Goal: Task Accomplishment & Management: Use online tool/utility

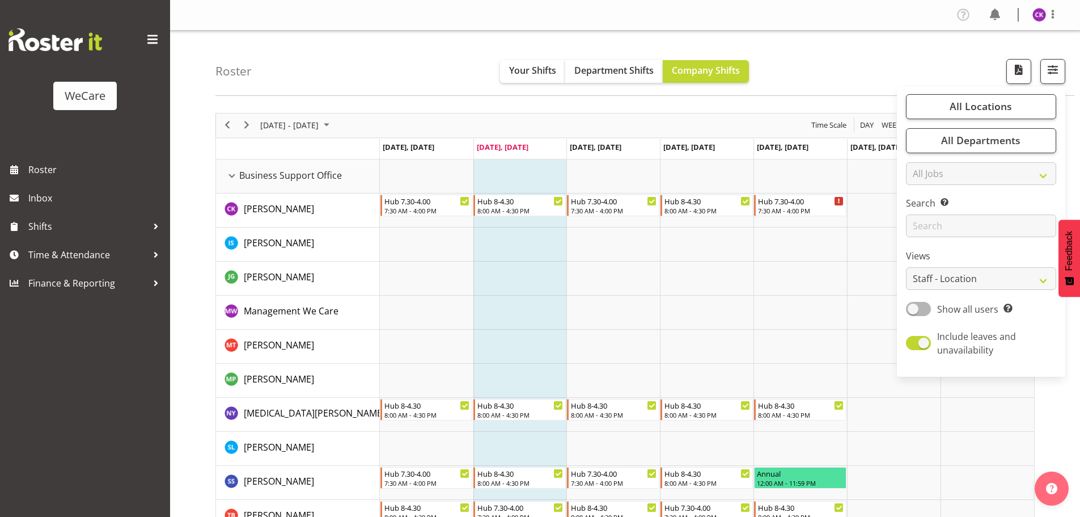
select select "location"
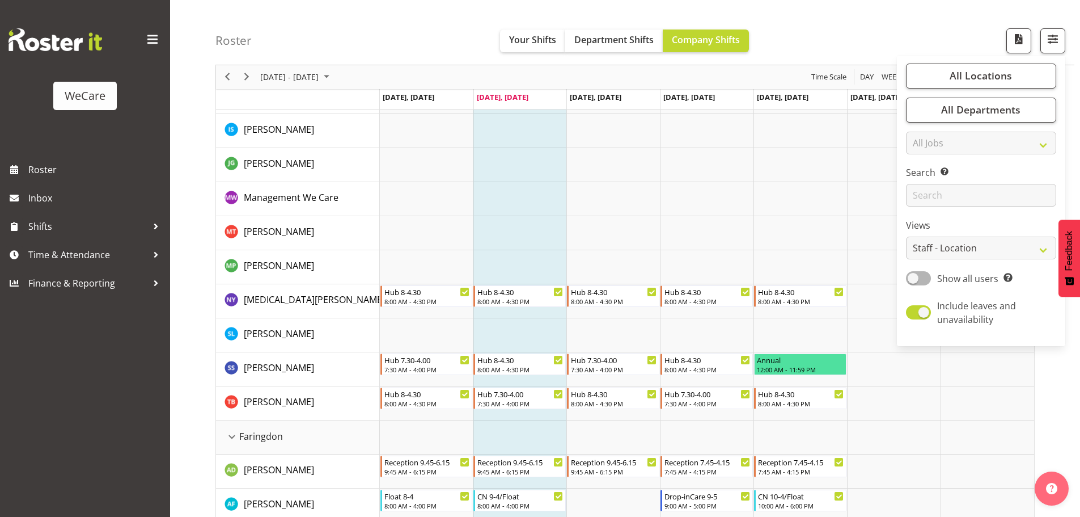
click at [507, 202] on td "Timeline Week of October 7, 2025" at bounding box center [521, 199] width 94 height 34
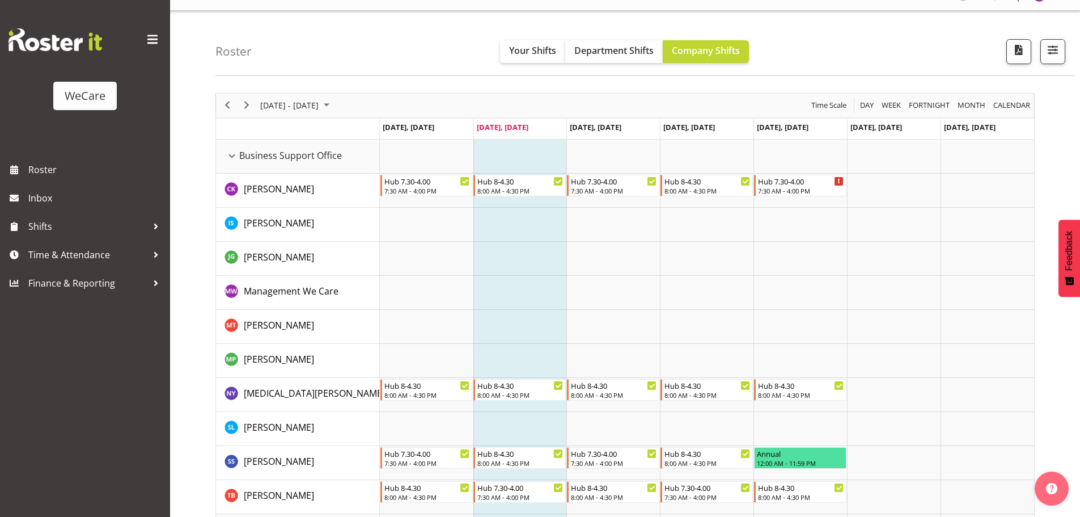
scroll to position [0, 0]
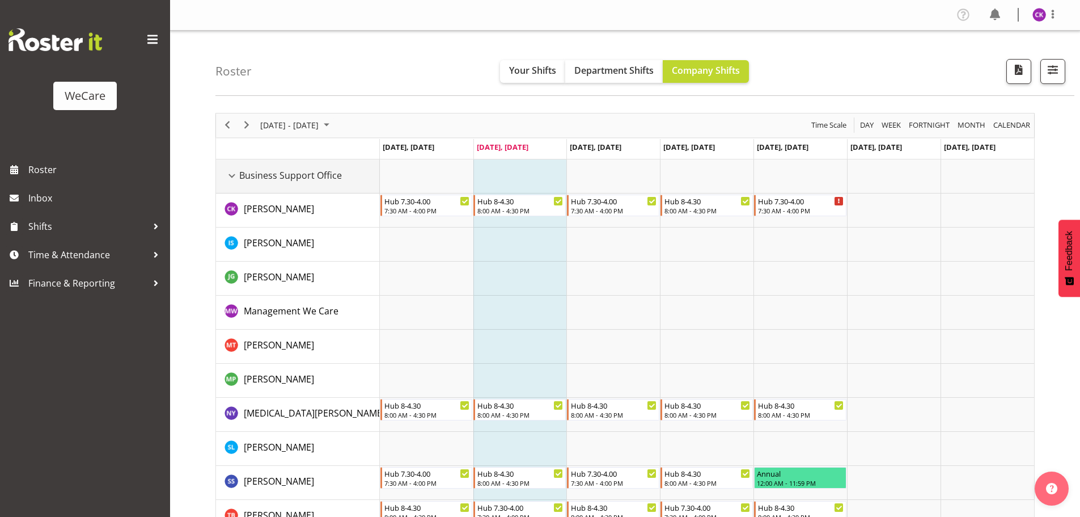
click at [231, 175] on div "Business Support Office resource" at bounding box center [232, 175] width 15 height 15
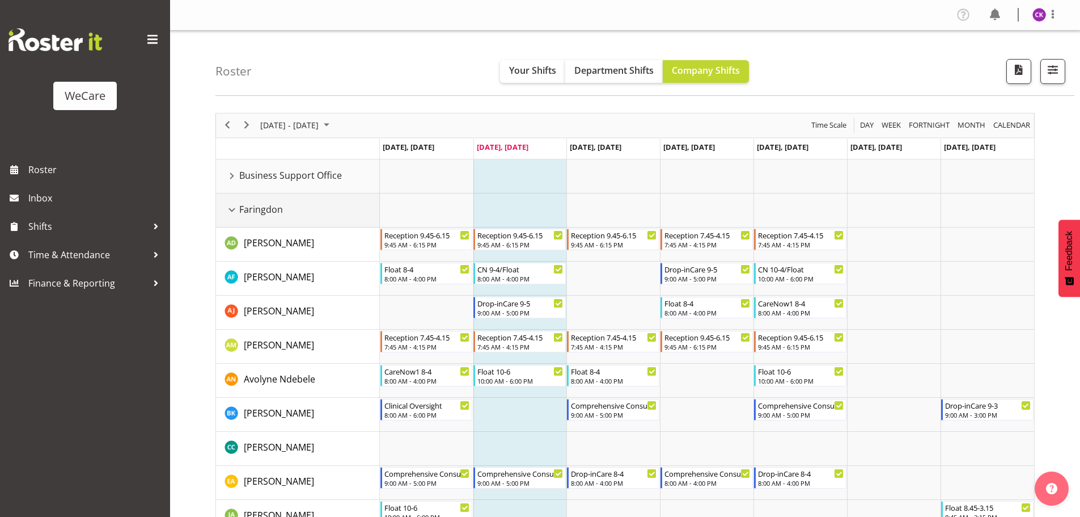
click at [230, 211] on div "Faringdon resource" at bounding box center [232, 209] width 15 height 15
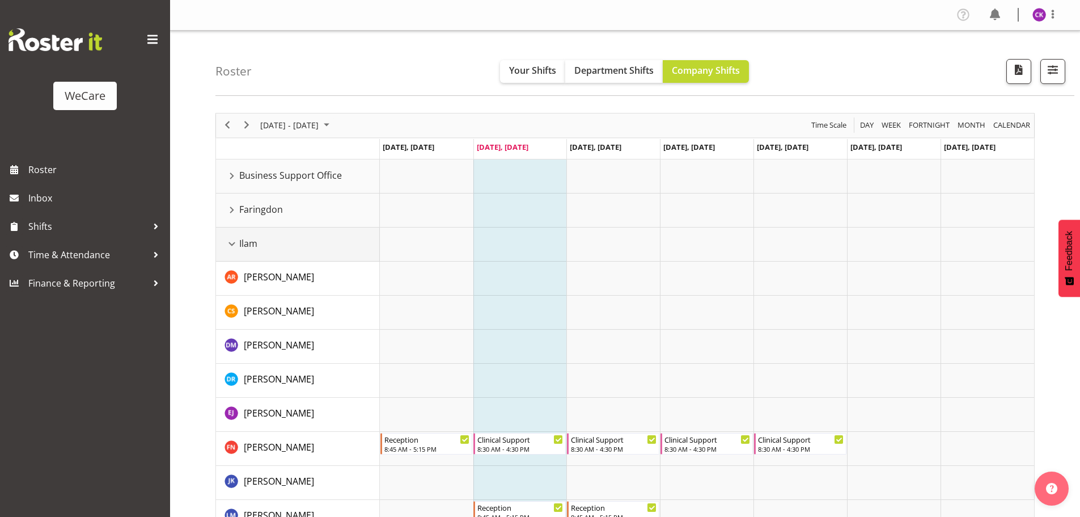
click at [229, 244] on div "Ilam resource" at bounding box center [232, 243] width 15 height 15
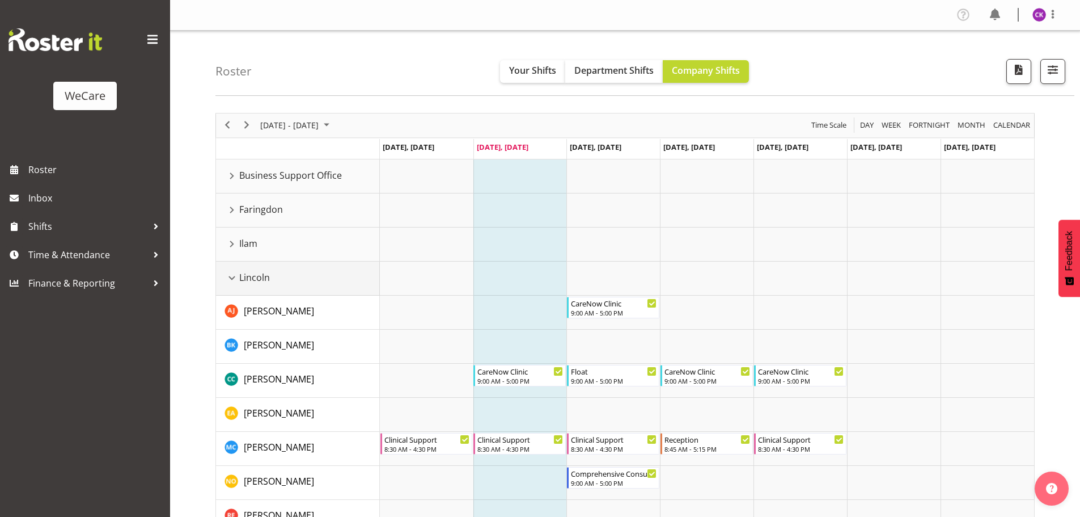
click at [229, 276] on div "Lincoln resource" at bounding box center [232, 278] width 15 height 15
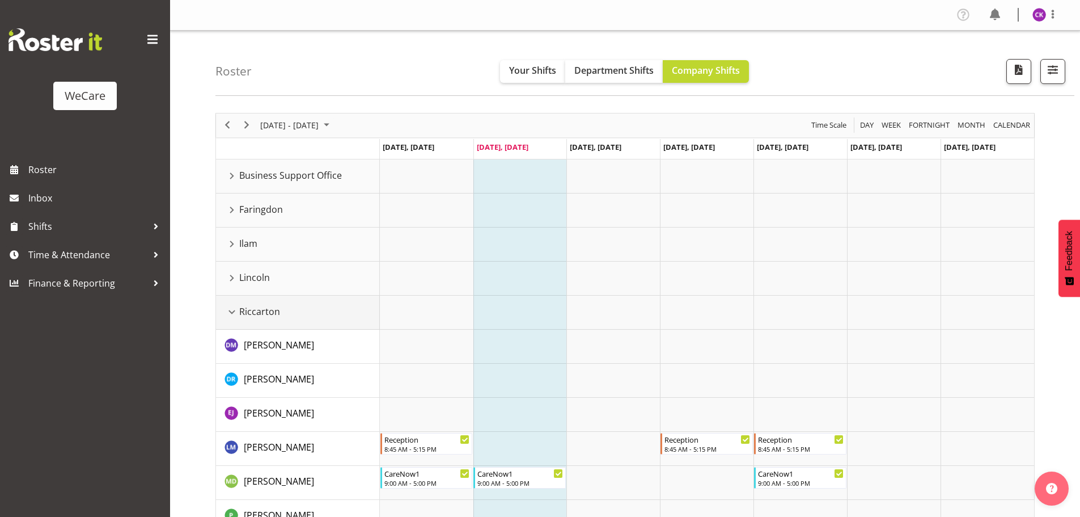
click at [231, 308] on div "Riccarton resource" at bounding box center [232, 312] width 15 height 15
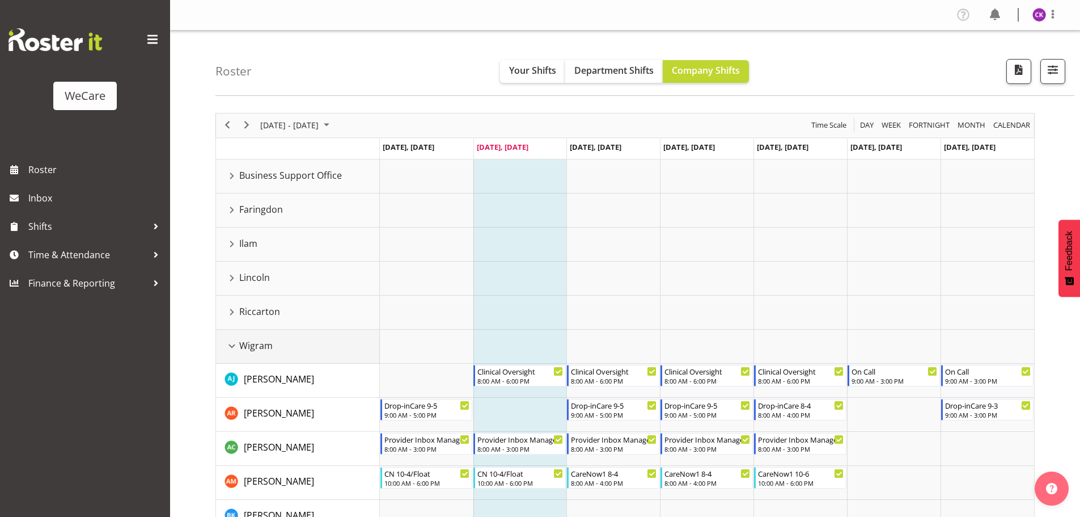
click at [231, 345] on div "Wigram resource" at bounding box center [232, 346] width 15 height 15
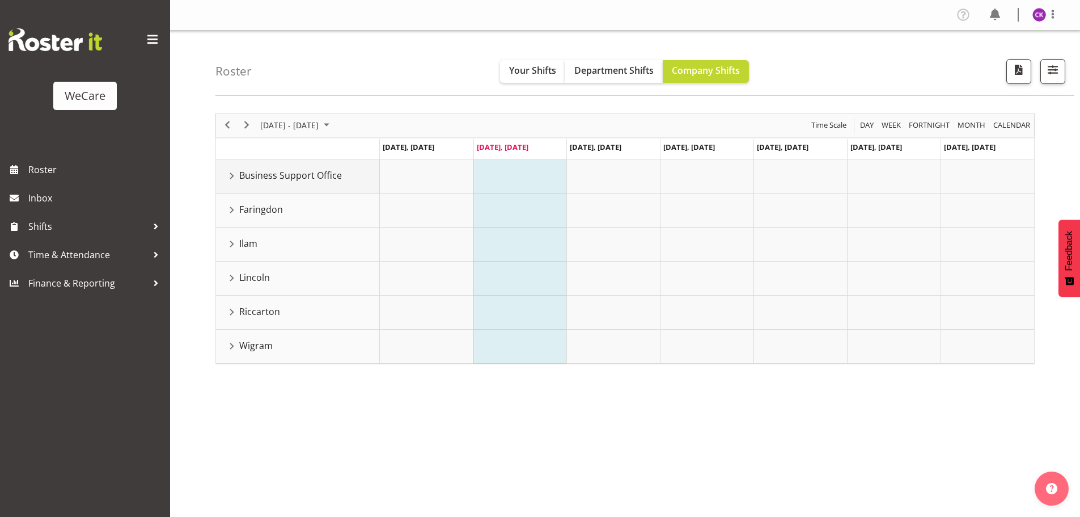
click at [233, 177] on div "Business Support Office resource" at bounding box center [232, 175] width 15 height 15
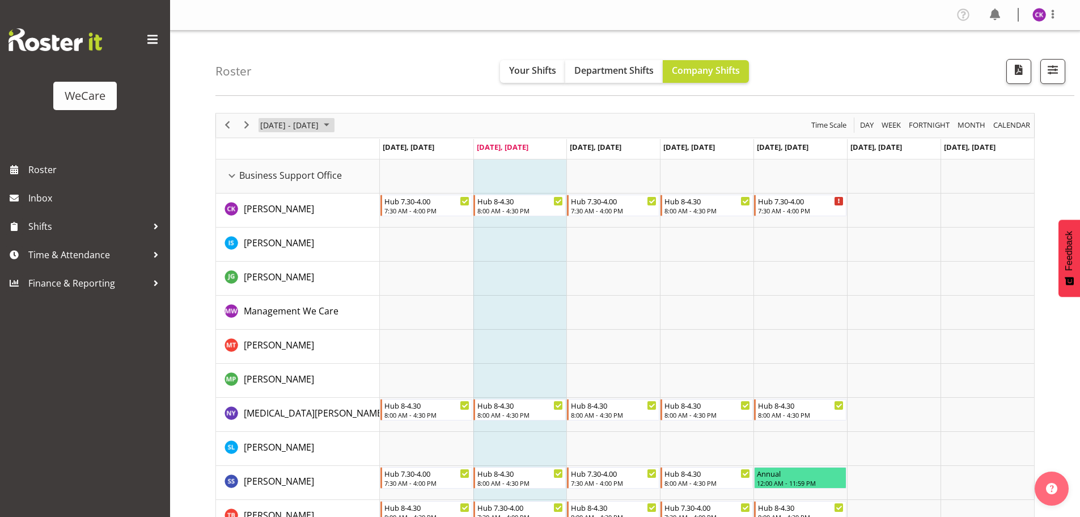
click at [320, 129] on span "[DATE] - [DATE]" at bounding box center [289, 125] width 61 height 14
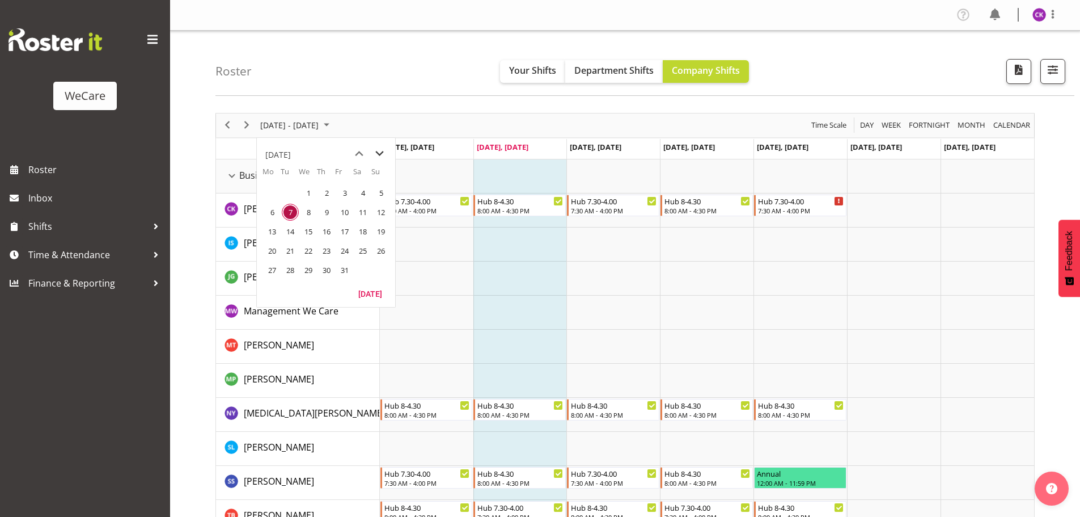
click at [385, 150] on span "next month" at bounding box center [380, 153] width 20 height 20
click at [353, 149] on span "previous month" at bounding box center [359, 153] width 20 height 20
click at [291, 264] on span "28" at bounding box center [290, 269] width 17 height 17
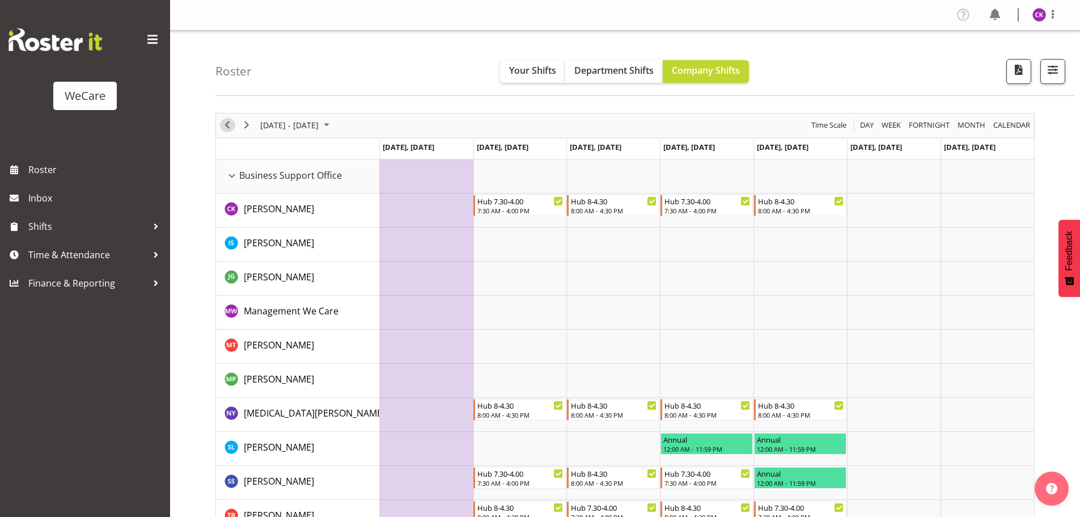
click at [219, 124] on div "previous period" at bounding box center [227, 125] width 19 height 24
click at [0, 0] on div "Timeline Week of October 28, 2025" at bounding box center [0, 0] width 0 height 0
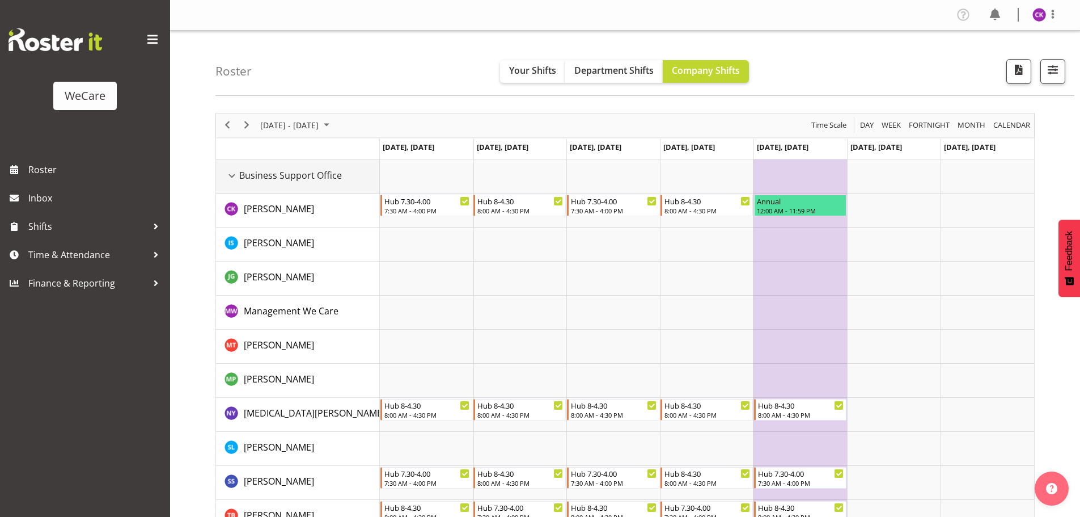
click at [228, 179] on div "Business Support Office resource" at bounding box center [232, 175] width 15 height 15
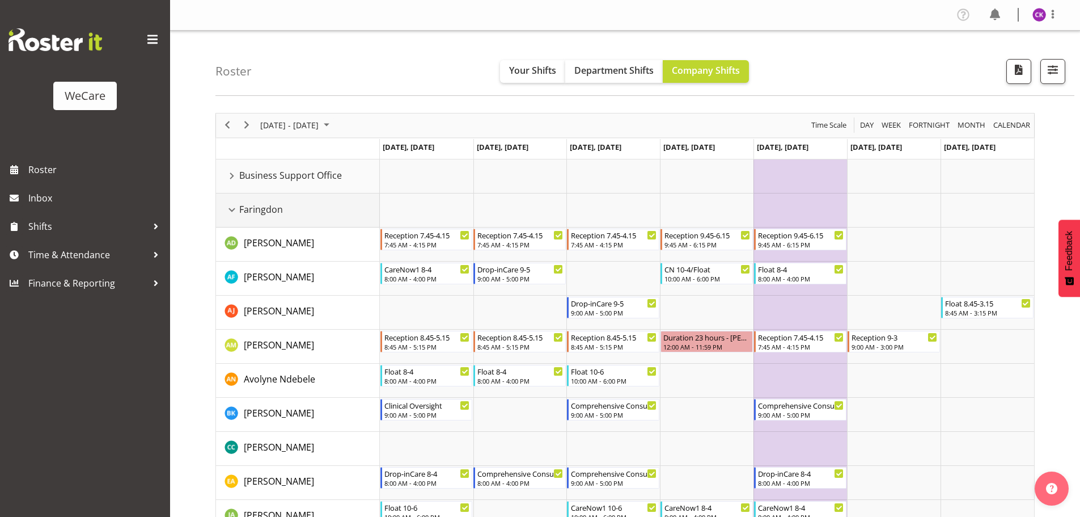
click at [232, 208] on div "Faringdon resource" at bounding box center [232, 209] width 15 height 15
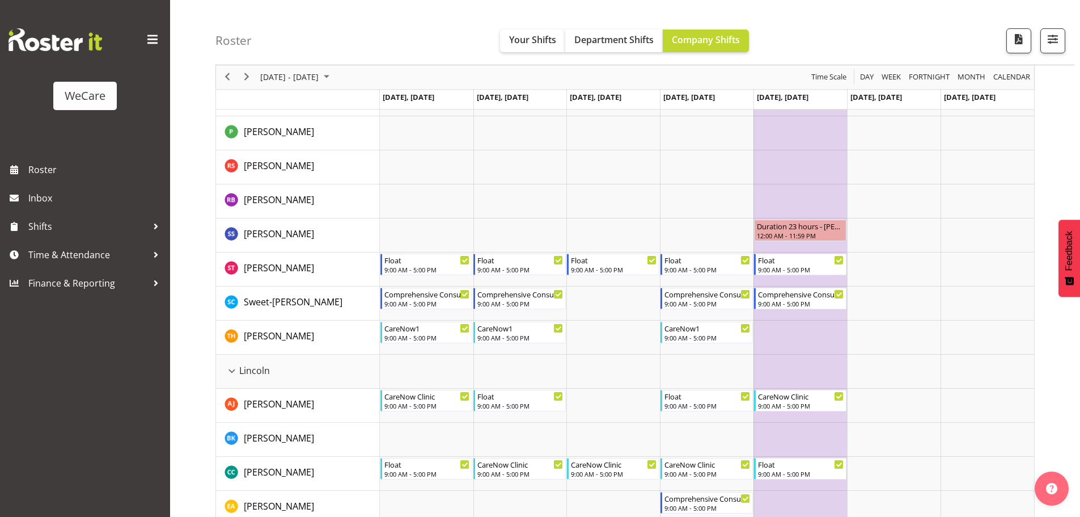
scroll to position [567, 0]
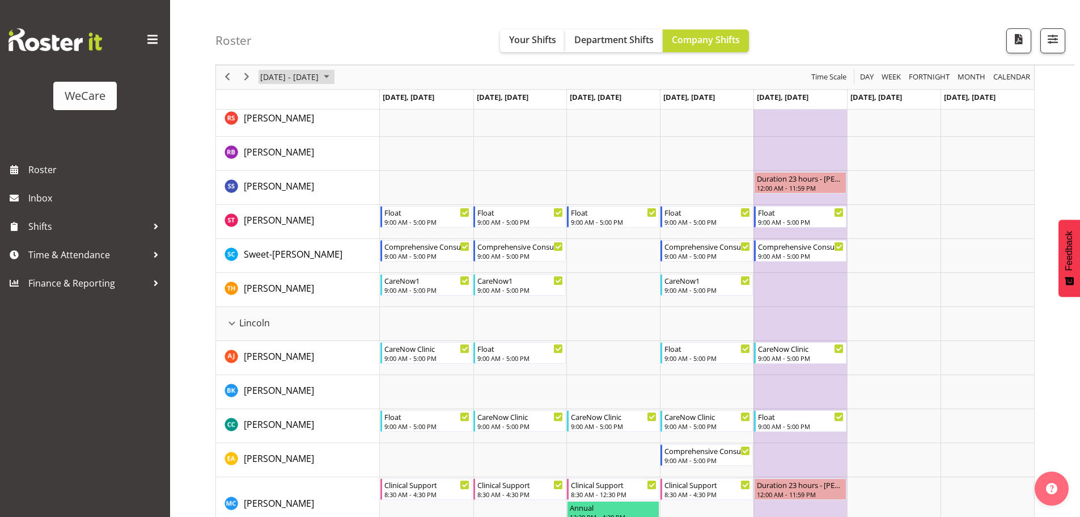
click at [289, 72] on span "[DATE] - [DATE]" at bounding box center [289, 77] width 61 height 14
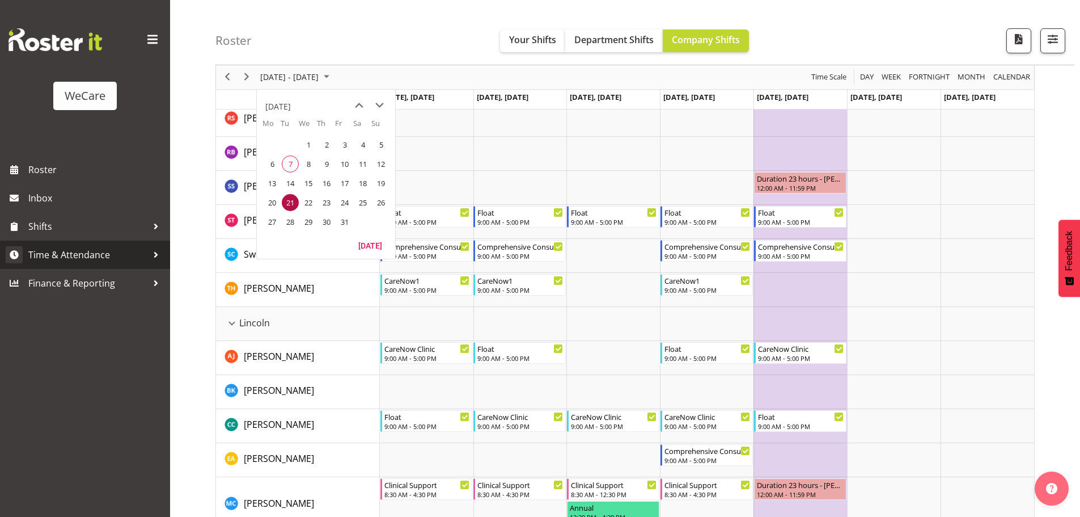
drag, startPoint x: 294, startPoint y: 163, endPoint x: 12, endPoint y: 266, distance: 300.7
click at [294, 163] on span "7" at bounding box center [290, 163] width 17 height 17
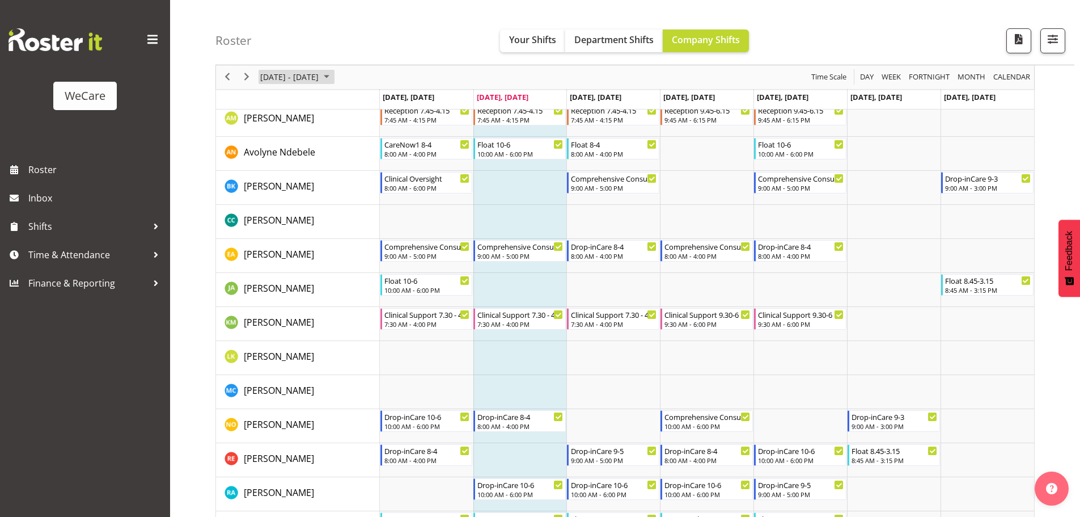
click at [316, 78] on span "[DATE] - [DATE]" at bounding box center [289, 77] width 61 height 14
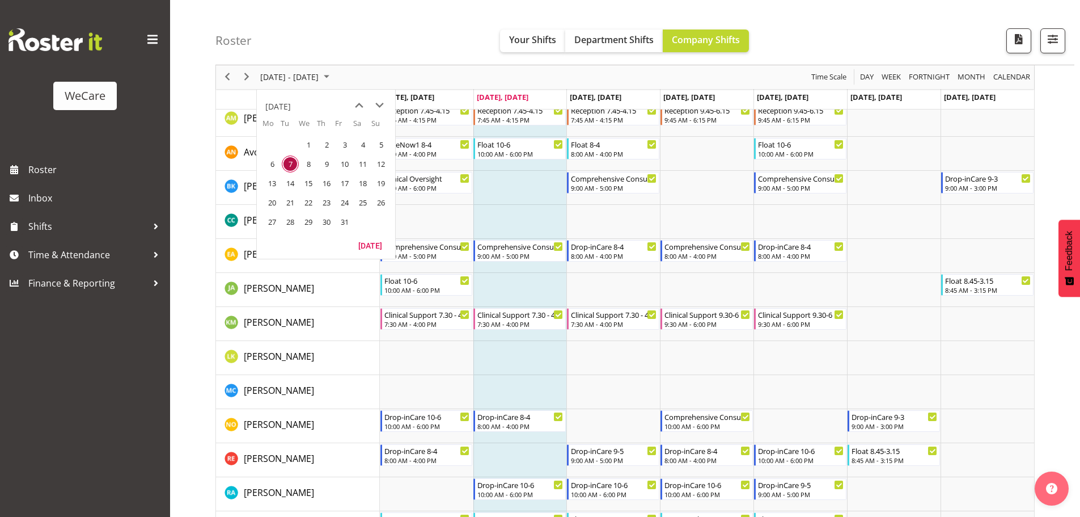
drag, startPoint x: 272, startPoint y: 203, endPoint x: 315, endPoint y: 191, distance: 44.2
click at [271, 203] on span "20" at bounding box center [272, 202] width 17 height 17
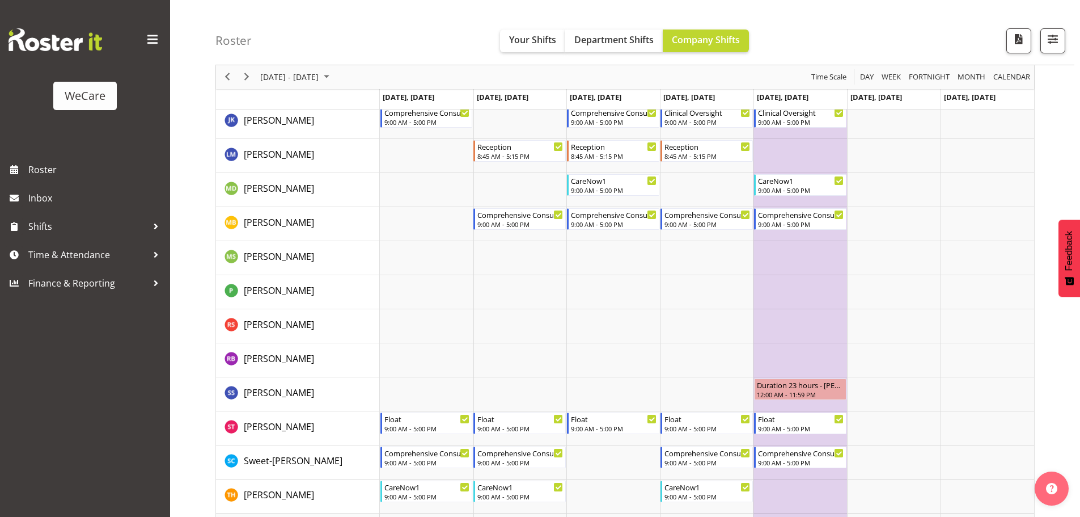
scroll to position [1474, 0]
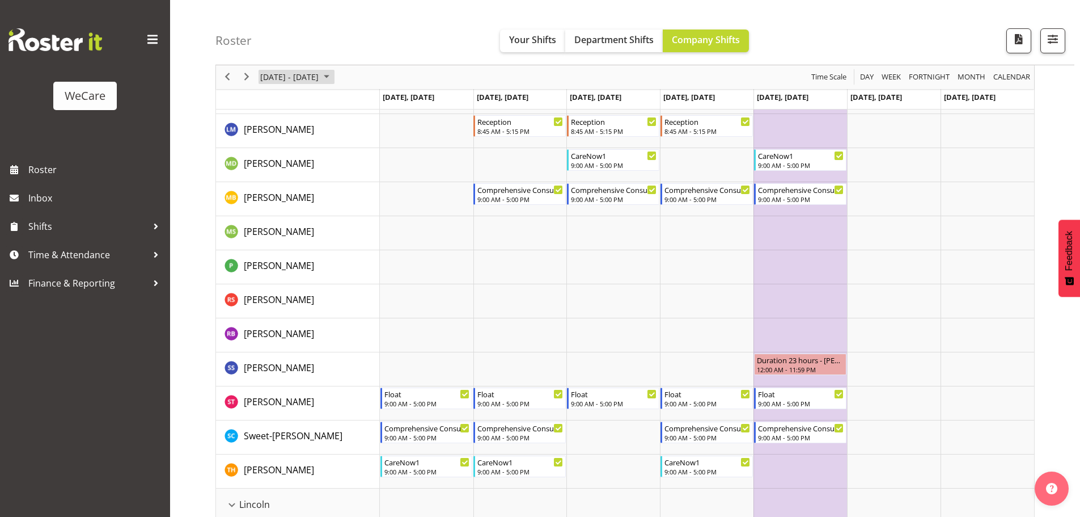
click at [320, 73] on span "[DATE] - [DATE]" at bounding box center [289, 77] width 61 height 14
click at [276, 225] on span "27" at bounding box center [272, 221] width 17 height 17
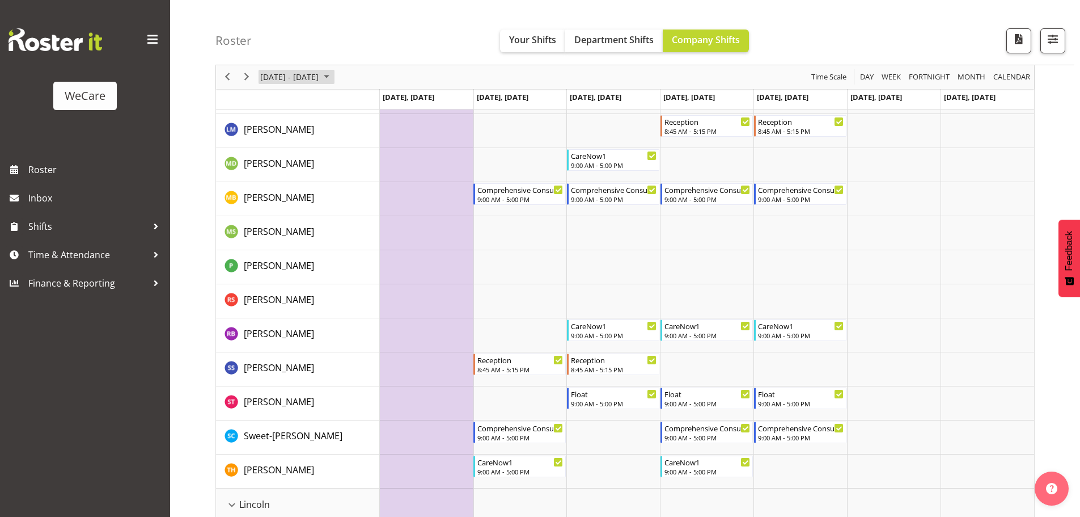
click at [320, 77] on span "[DATE] - [DATE]" at bounding box center [289, 77] width 61 height 14
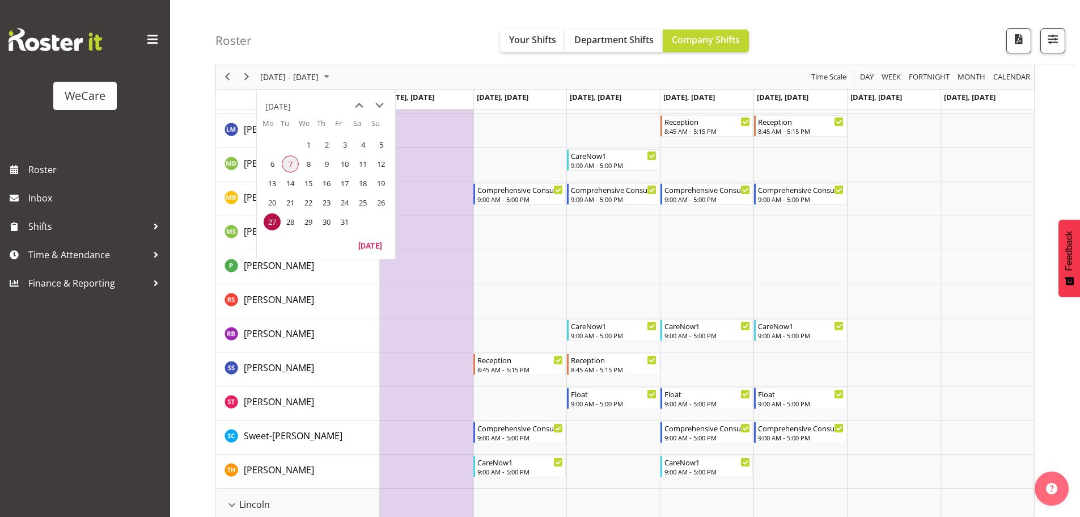
click at [291, 171] on span "7" at bounding box center [290, 163] width 17 height 17
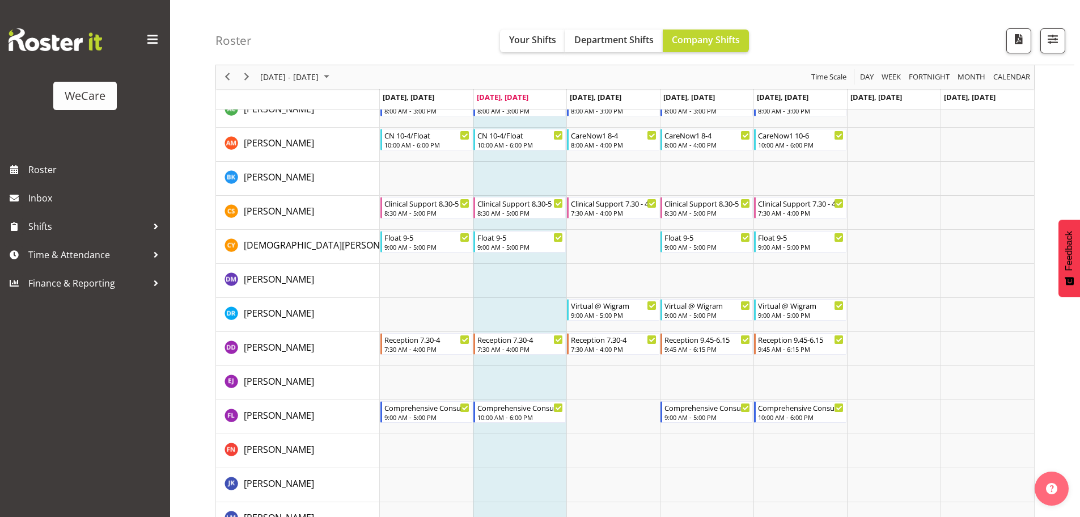
scroll to position [2850, 0]
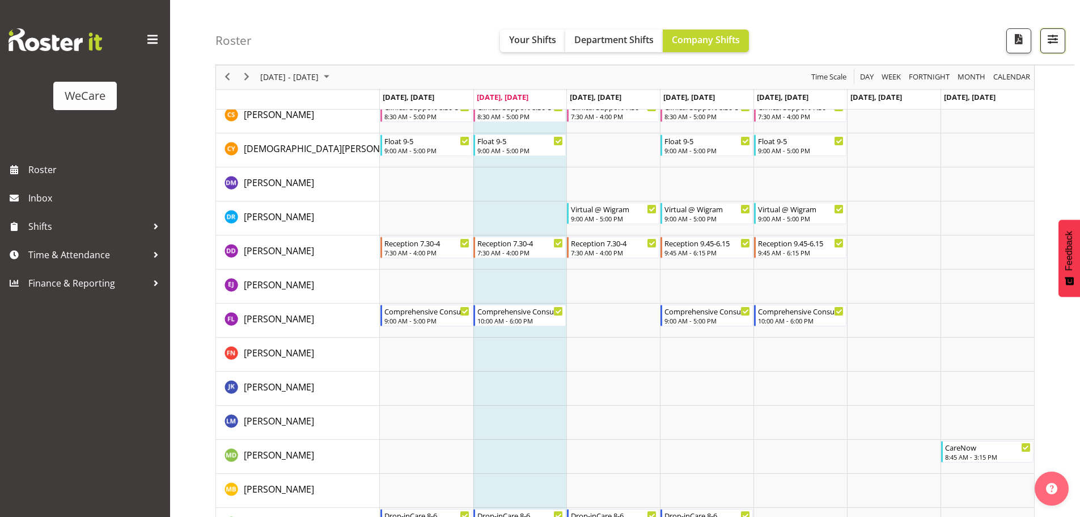
click at [1043, 47] on button "button" at bounding box center [1053, 40] width 25 height 25
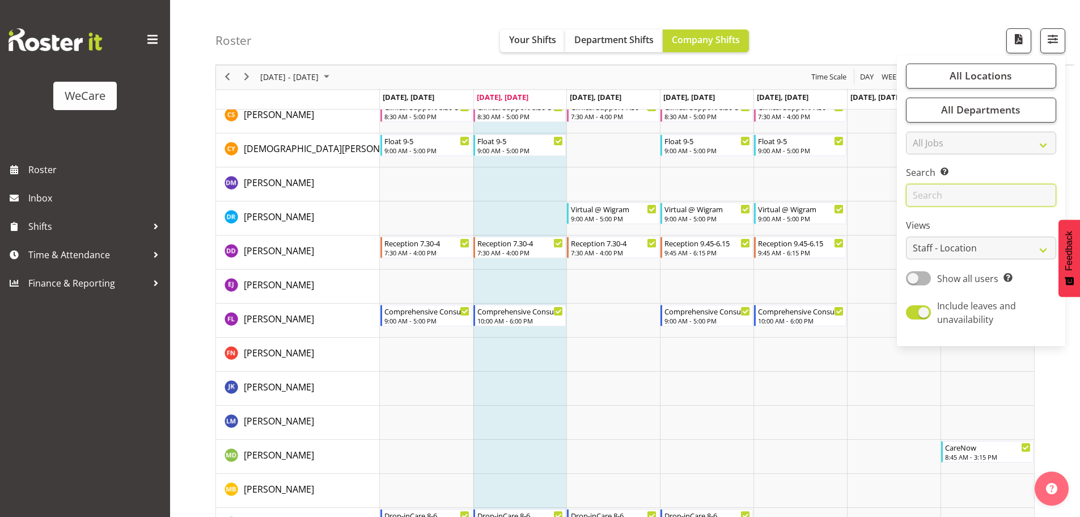
click at [956, 197] on input "text" at bounding box center [981, 195] width 150 height 23
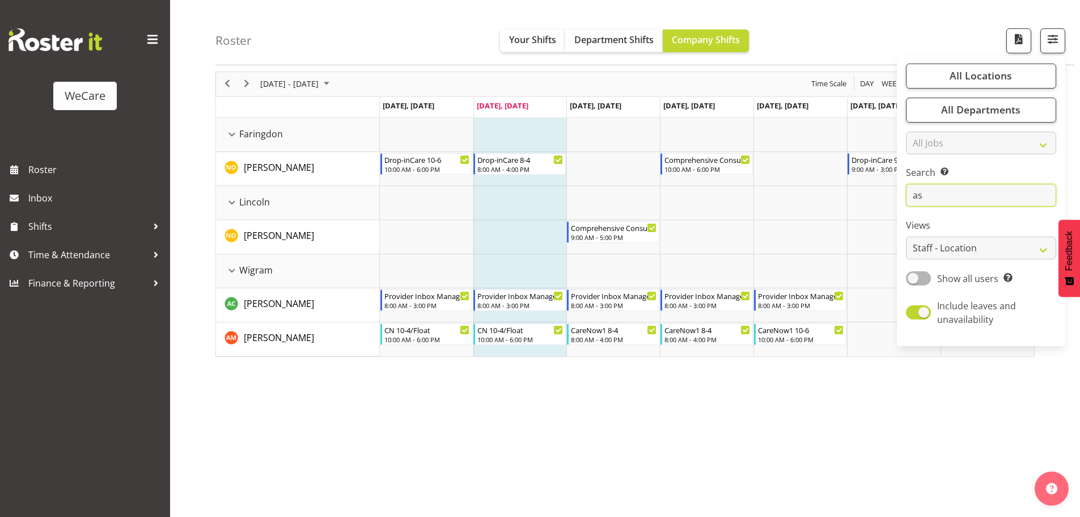
scroll to position [41, 0]
click at [924, 194] on input "as" at bounding box center [981, 195] width 150 height 23
type input "a"
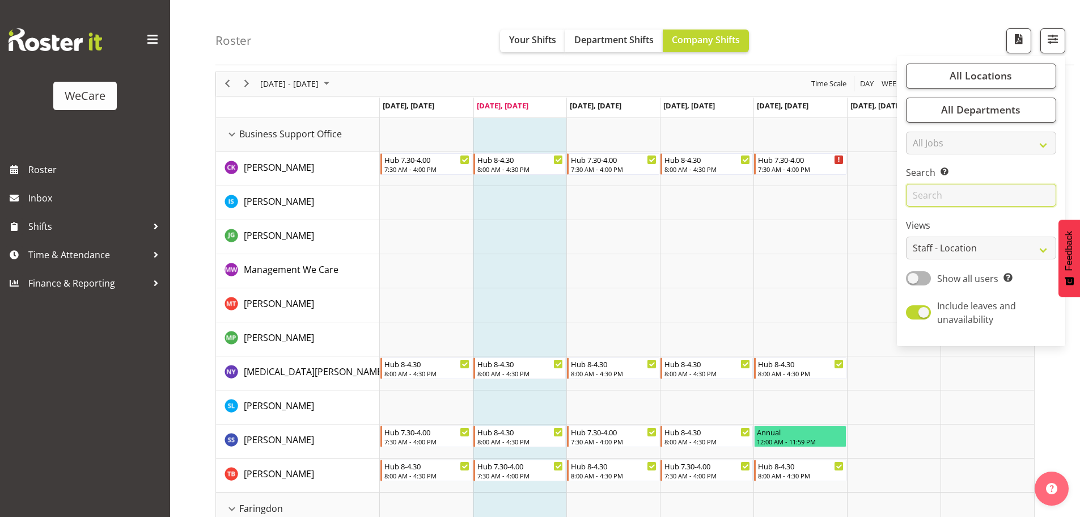
scroll to position [2578, 0]
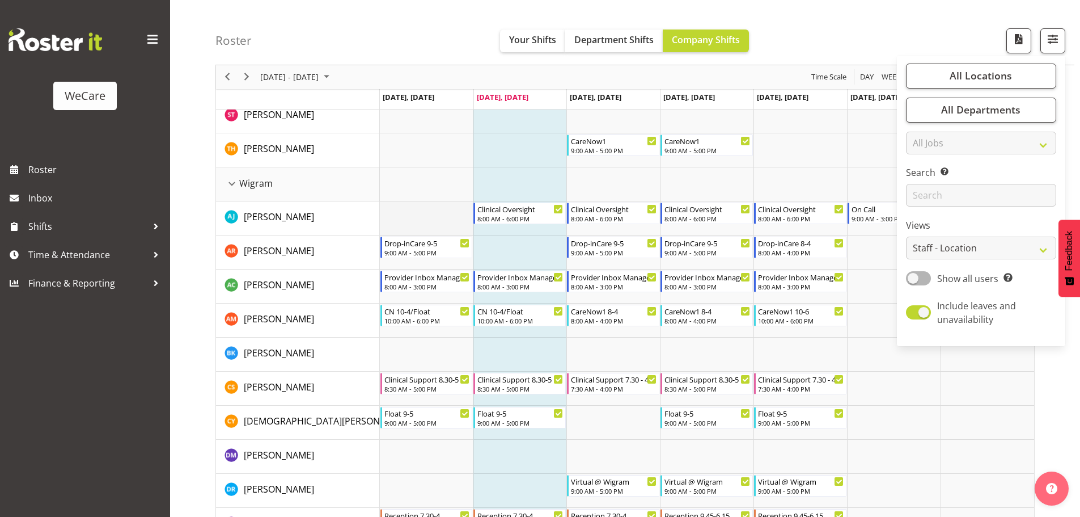
click at [437, 210] on td "Timeline Week of October 7, 2025" at bounding box center [427, 218] width 94 height 34
